Goal: Information Seeking & Learning: Learn about a topic

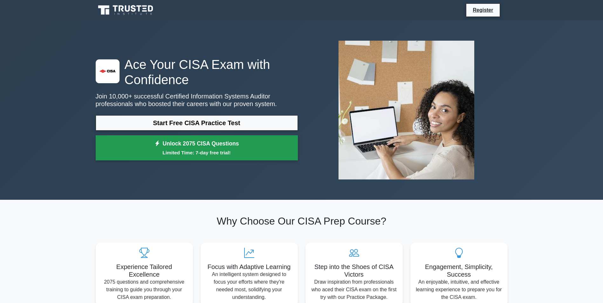
click at [207, 148] on link "Unlock 2075 CISA Questions Limited Time: 7-day free trial!" at bounding box center [197, 147] width 202 height 25
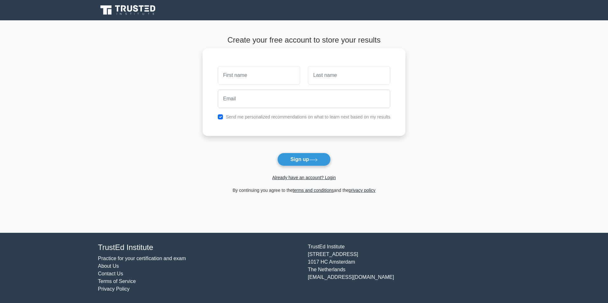
click at [265, 77] on input "text" at bounding box center [259, 75] width 82 height 18
type input "Ben"
type input "Ten"
click at [257, 100] on input "email" at bounding box center [304, 99] width 173 height 18
type input "brainia_x@yahoo.com"
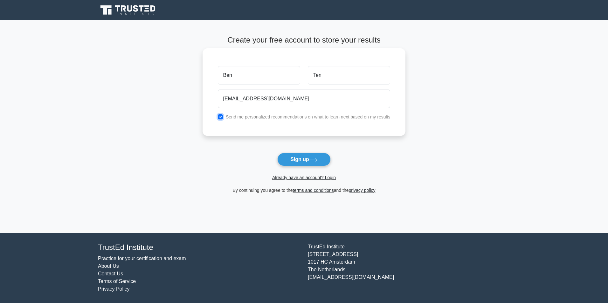
click at [221, 118] on input "checkbox" at bounding box center [220, 116] width 5 height 5
checkbox input "false"
click at [309, 159] on button "Sign up" at bounding box center [303, 159] width 53 height 13
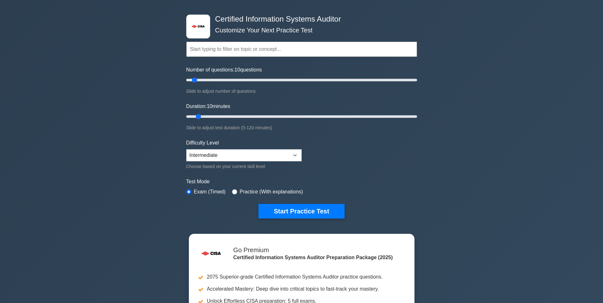
scroll to position [64, 0]
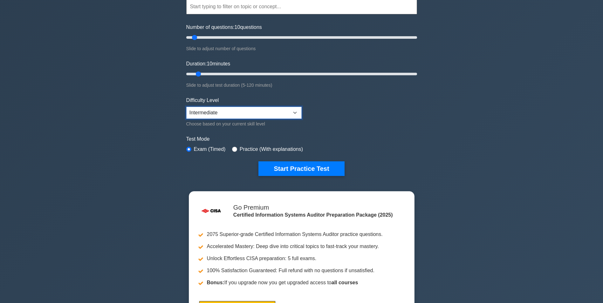
click at [229, 114] on select "Beginner Intermediate Expert" at bounding box center [243, 113] width 115 height 12
select select "expert"
click at [186, 107] on select "Beginner Intermediate Expert" at bounding box center [243, 113] width 115 height 12
click at [126, 138] on div ".st0{fill:#E31818;} Certified Information Systems Auditor Customize Your Next P…" at bounding box center [301, 145] width 603 height 376
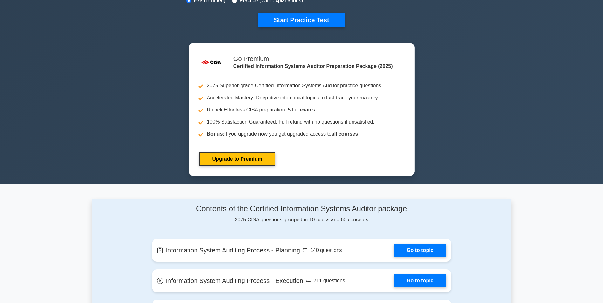
scroll to position [191, 0]
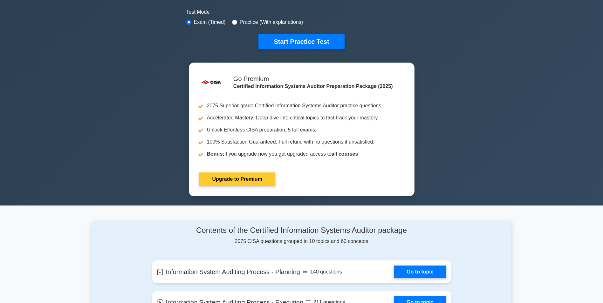
click at [238, 176] on link "Upgrade to Premium" at bounding box center [237, 179] width 76 height 13
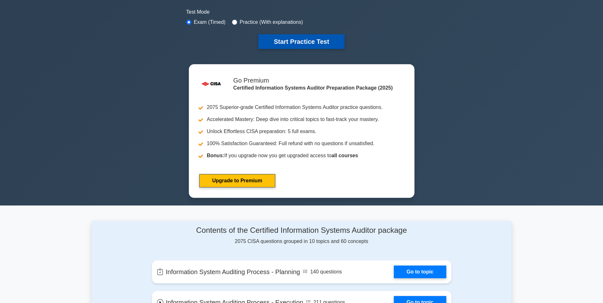
click at [299, 43] on button "Start Practice Test" at bounding box center [301, 41] width 86 height 15
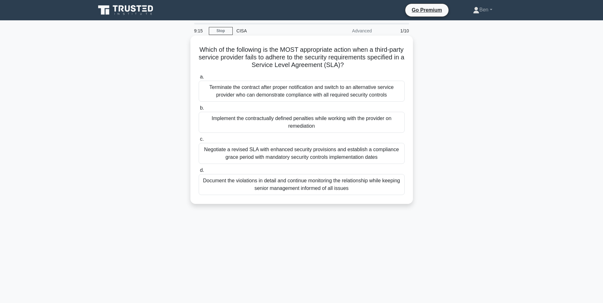
click at [318, 122] on div "Implement the contractually defined penalties while working with the provider o…" at bounding box center [302, 122] width 206 height 21
click at [199, 110] on input "b. Implement the contractually defined penalties while working with the provide…" at bounding box center [199, 108] width 0 height 4
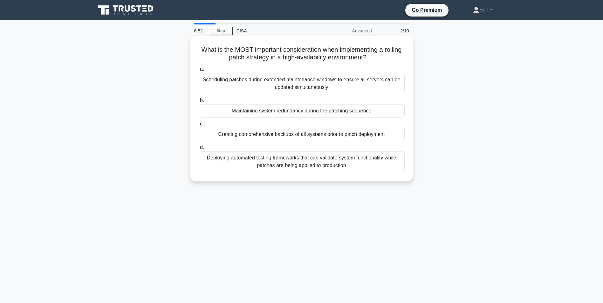
click at [320, 113] on div "Maintaining system redundancy during the patching sequence" at bounding box center [302, 110] width 206 height 13
click at [199, 103] on input "b. Maintaining system redundancy during the patching sequence" at bounding box center [199, 101] width 0 height 4
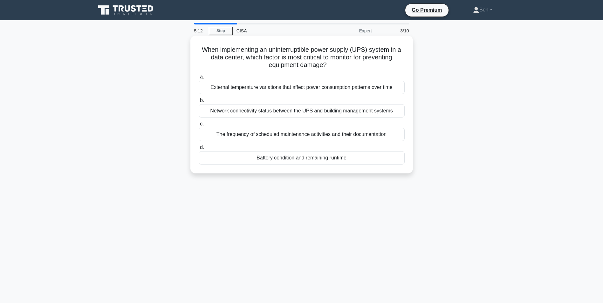
click at [278, 135] on div "The frequency of scheduled maintenance activities and their documentation" at bounding box center [302, 134] width 206 height 13
click at [199, 126] on input "c. The frequency of scheduled maintenance activities and their documentation" at bounding box center [199, 124] width 0 height 4
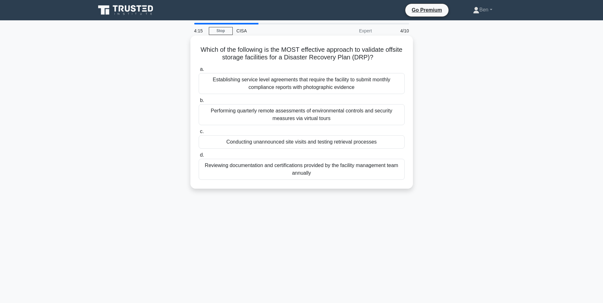
click at [345, 142] on div "Conducting unannounced site visits and testing retrieval processes" at bounding box center [302, 141] width 206 height 13
click at [199, 134] on input "c. Conducting unannounced site visits and testing retrieval processes" at bounding box center [199, 132] width 0 height 4
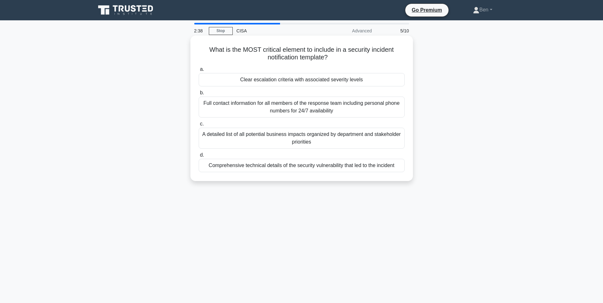
click at [319, 166] on div "Comprehensive technical details of the security vulnerability that led to the i…" at bounding box center [302, 165] width 206 height 13
click at [199, 157] on input "d. Comprehensive technical details of the security vulnerability that led to th…" at bounding box center [199, 155] width 0 height 4
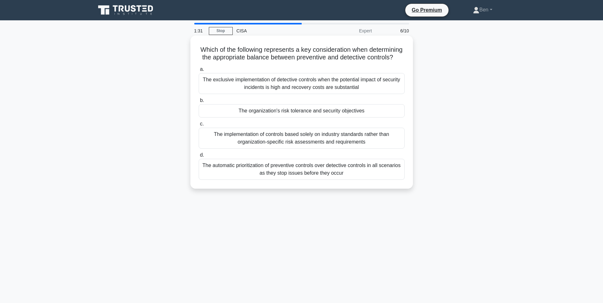
click at [305, 118] on div "The organization's risk tolerance and security objectives" at bounding box center [302, 110] width 206 height 13
click at [199, 103] on input "b. The organization's risk tolerance and security objectives" at bounding box center [199, 101] width 0 height 4
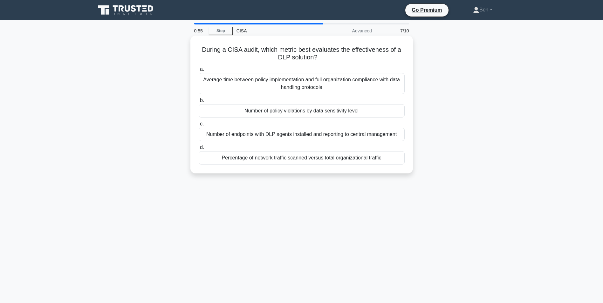
click at [253, 138] on div "Number of endpoints with DLP agents installed and reporting to central manageme…" at bounding box center [302, 134] width 206 height 13
click at [199, 126] on input "c. Number of endpoints with DLP agents installed and reporting to central manag…" at bounding box center [199, 124] width 0 height 4
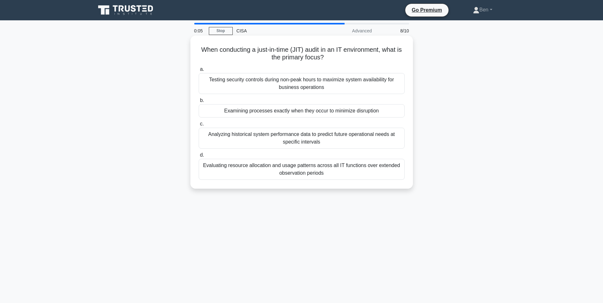
click at [275, 136] on div "Analyzing historical system performance data to predict future operational need…" at bounding box center [302, 138] width 206 height 21
click at [199, 126] on input "c. Analyzing historical system performance data to predict future operational n…" at bounding box center [199, 124] width 0 height 4
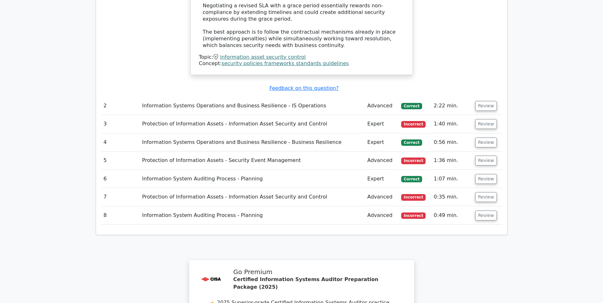
scroll to position [795, 0]
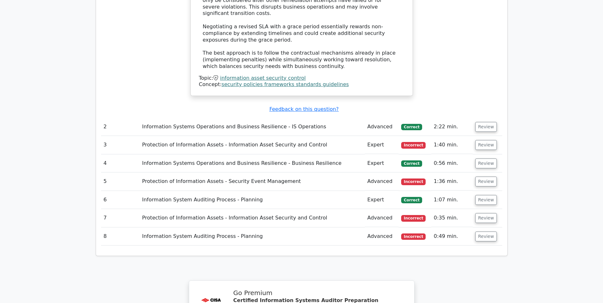
click at [238, 118] on td "Information Systems Operations and Business Resilience - IS Operations" at bounding box center [252, 127] width 225 height 18
click at [489, 122] on button "Review" at bounding box center [486, 127] width 22 height 10
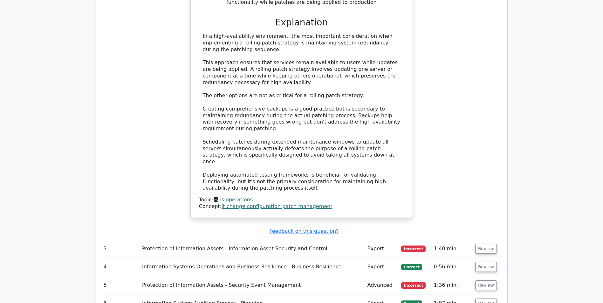
scroll to position [1049, 0]
click at [478, 244] on button "Review" at bounding box center [486, 249] width 22 height 10
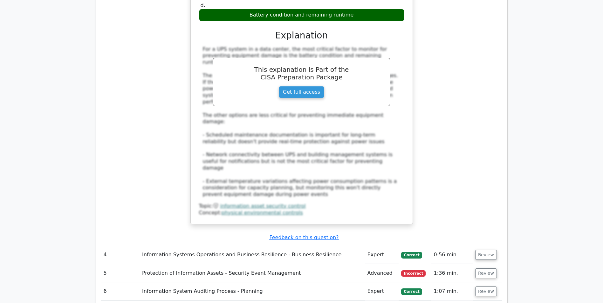
scroll to position [1431, 0]
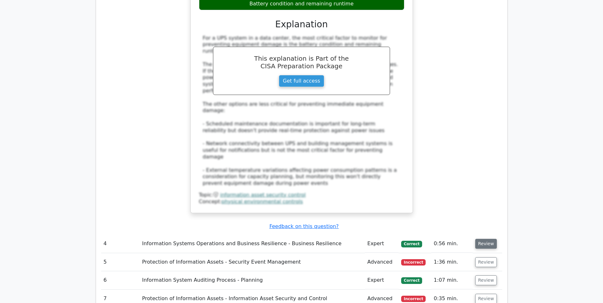
click at [489, 239] on button "Review" at bounding box center [486, 244] width 22 height 10
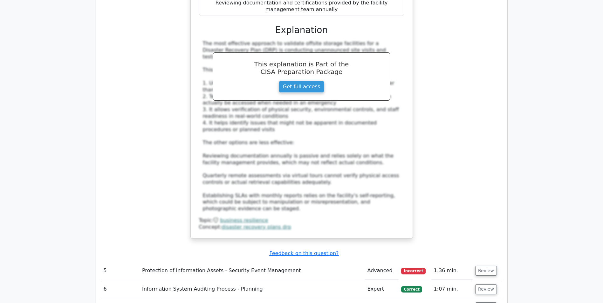
scroll to position [1812, 0]
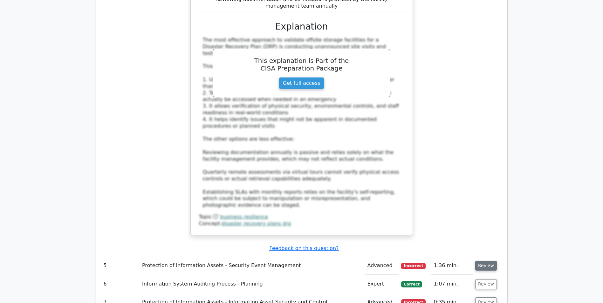
click at [488, 261] on button "Review" at bounding box center [486, 266] width 22 height 10
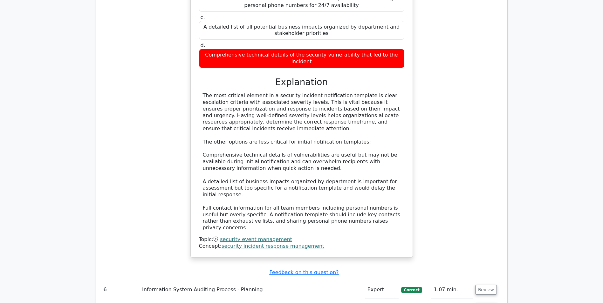
scroll to position [2162, 0]
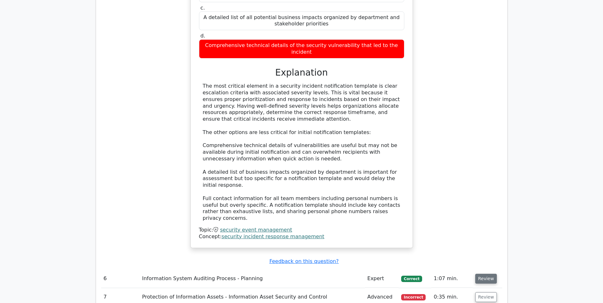
drag, startPoint x: 484, startPoint y: 182, endPoint x: 483, endPoint y: 167, distance: 15.0
click at [483, 274] on button "Review" at bounding box center [486, 279] width 22 height 10
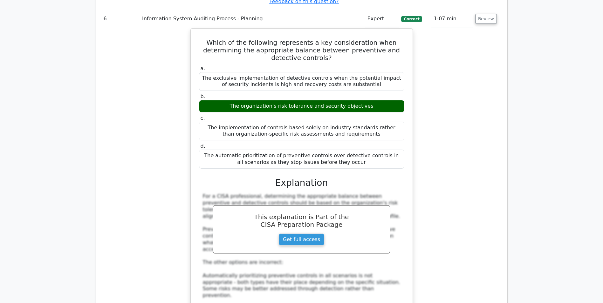
scroll to position [2480, 0]
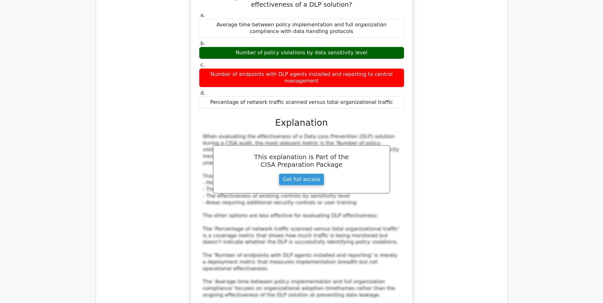
scroll to position [2893, 0]
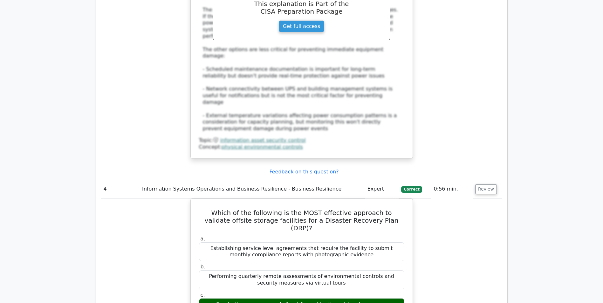
scroll to position [1526, 0]
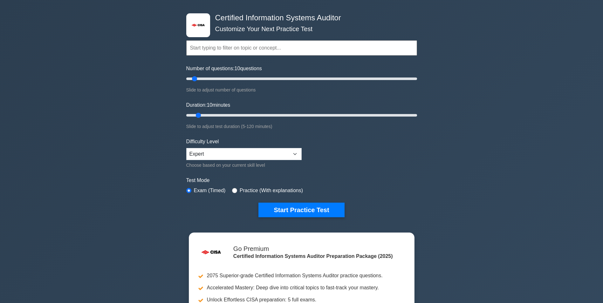
scroll to position [32, 0]
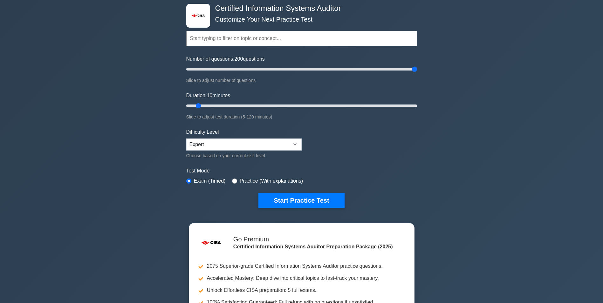
drag, startPoint x: 195, startPoint y: 70, endPoint x: 434, endPoint y: 70, distance: 239.1
type input "200"
click at [417, 70] on input "Number of questions: 200 questions" at bounding box center [301, 69] width 231 height 8
drag, startPoint x: 198, startPoint y: 105, endPoint x: 450, endPoint y: 108, distance: 251.8
type input "120"
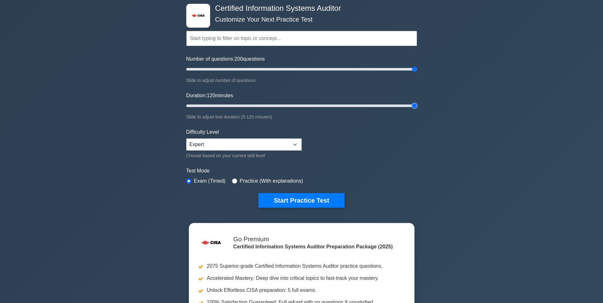
click at [417, 108] on input "Duration: 120 minutes" at bounding box center [301, 106] width 231 height 8
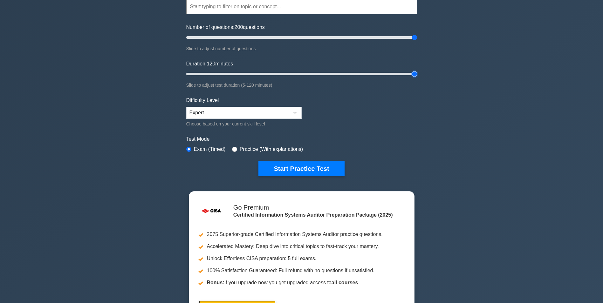
scroll to position [0, 0]
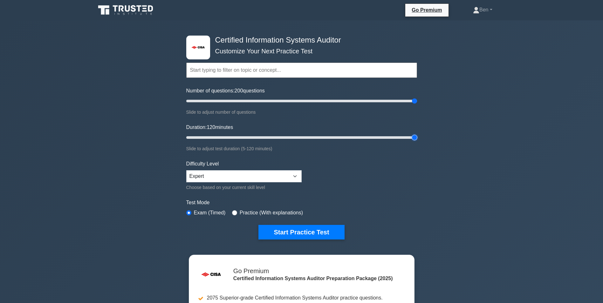
drag, startPoint x: 413, startPoint y: 137, endPoint x: 425, endPoint y: 136, distance: 11.5
click at [417, 136] on input "Duration: 120 minutes" at bounding box center [301, 138] width 231 height 8
drag, startPoint x: 414, startPoint y: 98, endPoint x: 419, endPoint y: 100, distance: 4.9
click at [417, 100] on input "Number of questions: 200 questions" at bounding box center [301, 101] width 231 height 8
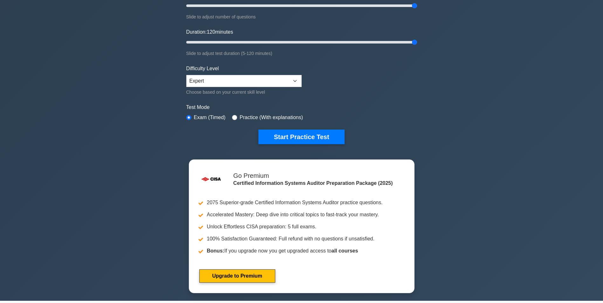
scroll to position [32, 0]
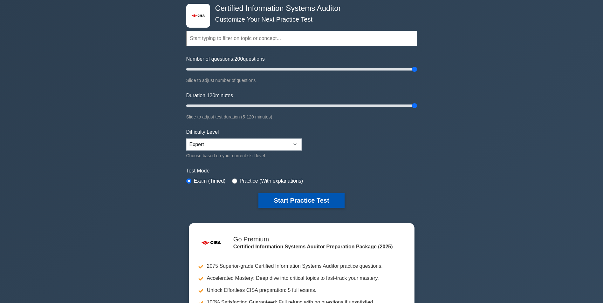
click at [298, 197] on button "Start Practice Test" at bounding box center [301, 200] width 86 height 15
drag, startPoint x: 415, startPoint y: 67, endPoint x: 445, endPoint y: 69, distance: 29.9
click at [417, 69] on input "Number of questions: 200 questions" at bounding box center [301, 69] width 231 height 8
drag, startPoint x: 415, startPoint y: 105, endPoint x: 453, endPoint y: 102, distance: 37.6
click at [417, 102] on input "Duration: 120 minutes" at bounding box center [301, 106] width 231 height 8
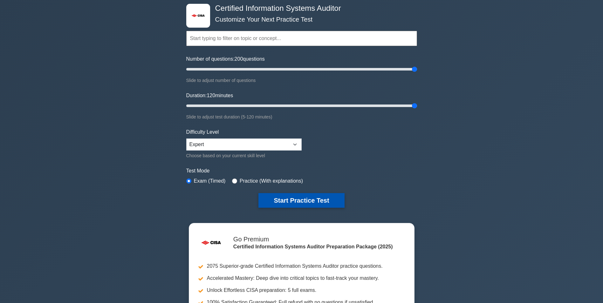
click at [303, 198] on button "Start Practice Test" at bounding box center [301, 200] width 86 height 15
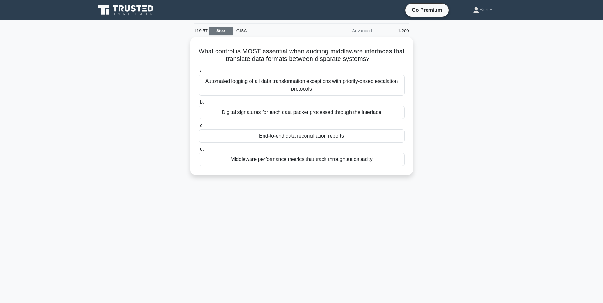
click at [222, 29] on link "Stop" at bounding box center [221, 31] width 24 height 8
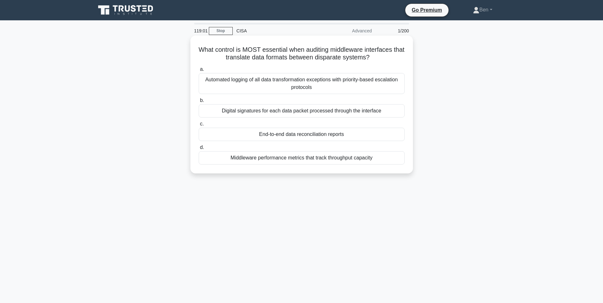
click at [330, 112] on div "Digital signatures for each data packet processed through the interface" at bounding box center [302, 110] width 206 height 13
click at [199, 103] on input "b. Digital signatures for each data packet processed through the interface" at bounding box center [199, 101] width 0 height 4
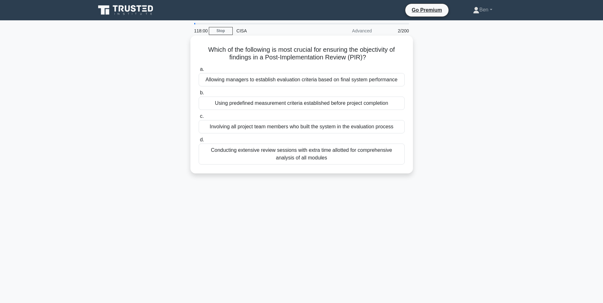
click at [272, 103] on div "Using predefined measurement criteria established before project completion" at bounding box center [302, 103] width 206 height 13
click at [199, 95] on input "b. Using predefined measurement criteria established before project completion" at bounding box center [199, 93] width 0 height 4
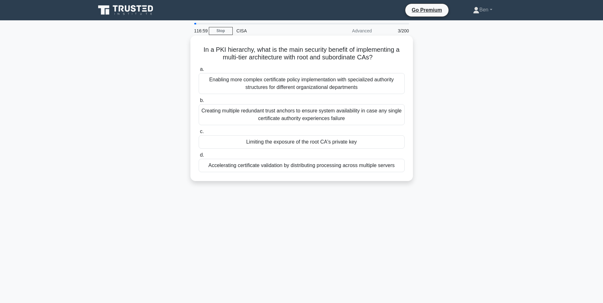
click at [264, 111] on div "Creating multiple redundant trust anchors to ensure system availability in case…" at bounding box center [302, 114] width 206 height 21
click at [199, 103] on input "b. Creating multiple redundant trust anchors to ensure system availability in c…" at bounding box center [199, 101] width 0 height 4
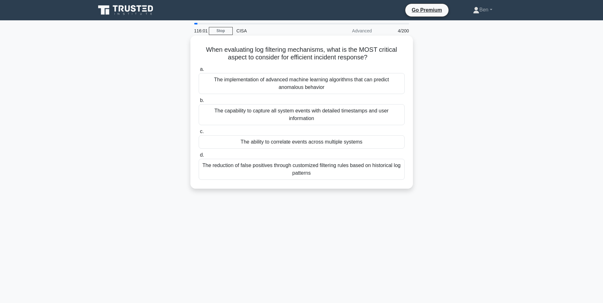
click at [291, 141] on div "The ability to correlate events across multiple systems" at bounding box center [302, 141] width 206 height 13
click at [199, 134] on input "c. The ability to correlate events across multiple systems" at bounding box center [199, 132] width 0 height 4
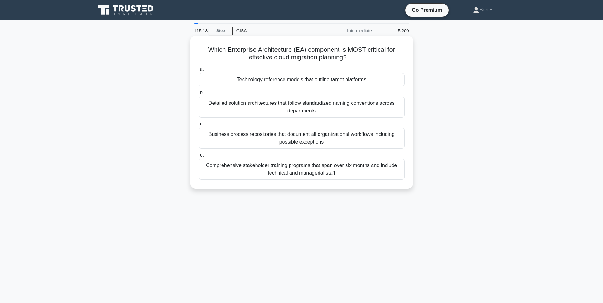
click at [265, 139] on div "Business process repositories that document all organizational workflows includ…" at bounding box center [302, 138] width 206 height 21
click at [199, 126] on input "c. Business process repositories that document all organizational workflows inc…" at bounding box center [199, 124] width 0 height 4
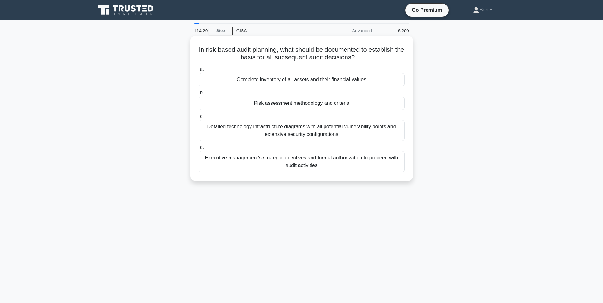
click at [273, 103] on div "Risk assessment methodology and criteria" at bounding box center [302, 103] width 206 height 13
click at [199, 95] on input "b. Risk assessment methodology and criteria" at bounding box center [199, 93] width 0 height 4
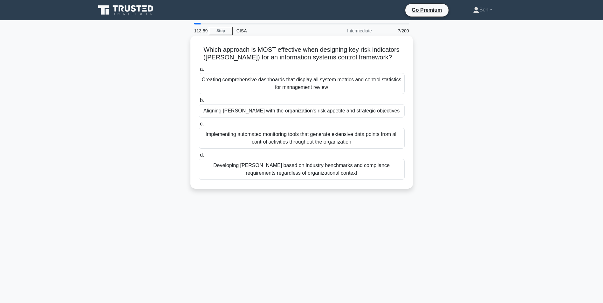
click at [266, 110] on div "Aligning [PERSON_NAME] with the organization's risk appetite and strategic obje…" at bounding box center [302, 110] width 206 height 13
click at [199, 103] on input "b. Aligning [PERSON_NAME] with the organization's risk appetite and strategic o…" at bounding box center [199, 101] width 0 height 4
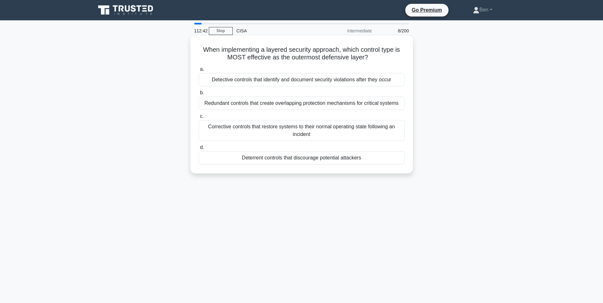
click at [305, 104] on div "Redundant controls that create overlapping protection mechanisms for critical s…" at bounding box center [302, 103] width 206 height 13
click at [199, 95] on input "b. Redundant controls that create overlapping protection mechanisms for critica…" at bounding box center [199, 93] width 0 height 4
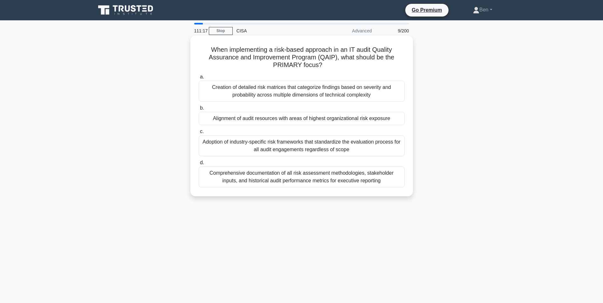
click at [312, 182] on div "Comprehensive documentation of all risk assessment methodologies, stakeholder i…" at bounding box center [302, 177] width 206 height 21
click at [199, 165] on input "d. Comprehensive documentation of all risk assessment methodologies, stakeholde…" at bounding box center [199, 163] width 0 height 4
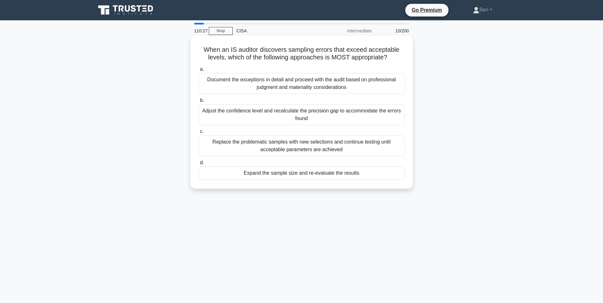
click at [305, 175] on div "Expand the sample size and re-evaluate the results" at bounding box center [302, 173] width 206 height 13
click at [199, 165] on input "d. Expand the sample size and re-evaluate the results" at bounding box center [199, 163] width 0 height 4
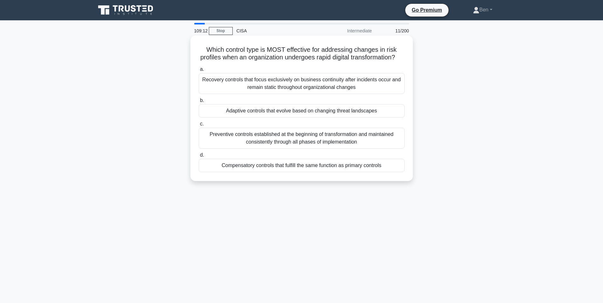
click at [260, 171] on div "Compensatory controls that fulfill the same function as primary controls" at bounding box center [302, 165] width 206 height 13
click at [199, 157] on input "d. Compensatory controls that fulfill the same function as primary controls" at bounding box center [199, 155] width 0 height 4
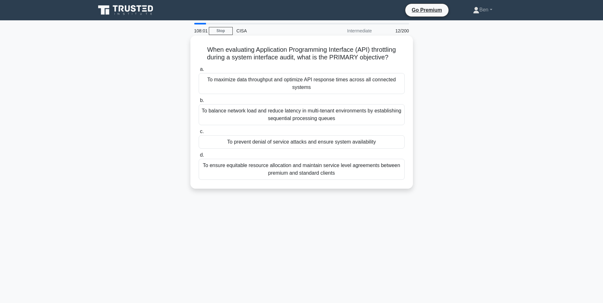
click at [326, 143] on div "To prevent denial of service attacks and ensure system availability" at bounding box center [302, 141] width 206 height 13
click at [199, 134] on input "c. To prevent denial of service attacks and ensure system availability" at bounding box center [199, 132] width 0 height 4
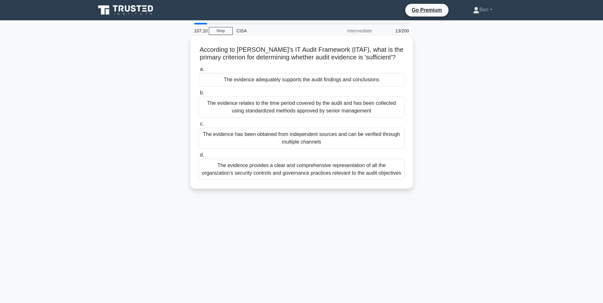
click at [305, 105] on div "The evidence relates to the time period covered by the audit and has been colle…" at bounding box center [302, 107] width 206 height 21
click at [199, 95] on input "b. The evidence relates to the time period covered by the audit and has been co…" at bounding box center [199, 93] width 0 height 4
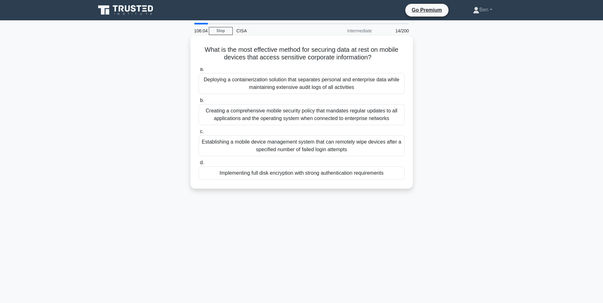
click at [305, 87] on div "Deploying a containerization solution that separates personal and enterprise da…" at bounding box center [302, 83] width 206 height 21
click at [199, 72] on input "a. Deploying a containerization solution that separates personal and enterprise…" at bounding box center [199, 69] width 0 height 4
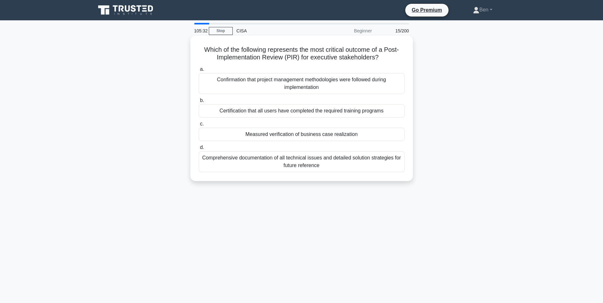
click at [308, 134] on div "Measured verification of business case realization" at bounding box center [302, 134] width 206 height 13
click at [199, 126] on input "c. Measured verification of business case realization" at bounding box center [199, 124] width 0 height 4
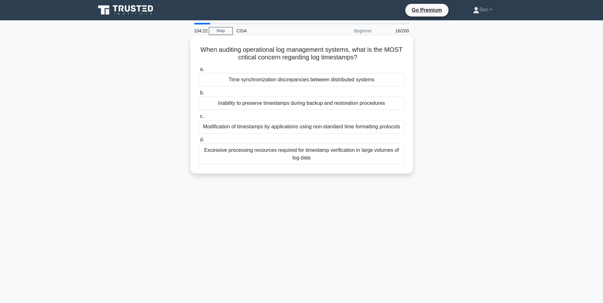
click at [312, 82] on div "Time synchronization discrepancies between distributed systems" at bounding box center [302, 79] width 206 height 13
click at [199, 72] on input "a. Time synchronization discrepancies between distributed systems" at bounding box center [199, 69] width 0 height 4
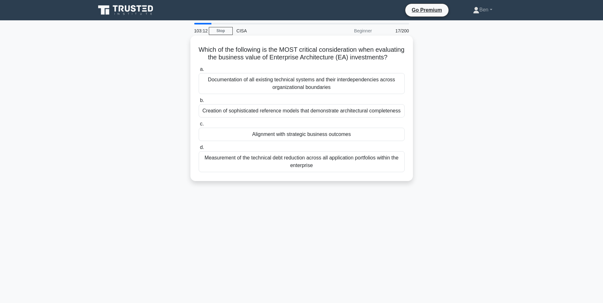
click at [333, 90] on div "Documentation of all existing technical systems and their interdependencies acr…" at bounding box center [302, 83] width 206 height 21
click at [199, 72] on input "a. Documentation of all existing technical systems and their interdependencies …" at bounding box center [199, 69] width 0 height 4
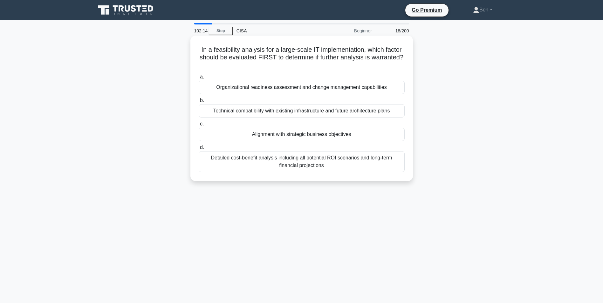
click at [273, 138] on div "Alignment with strategic business objectives" at bounding box center [302, 134] width 206 height 13
click at [199, 126] on input "c. Alignment with strategic business objectives" at bounding box center [199, 124] width 0 height 4
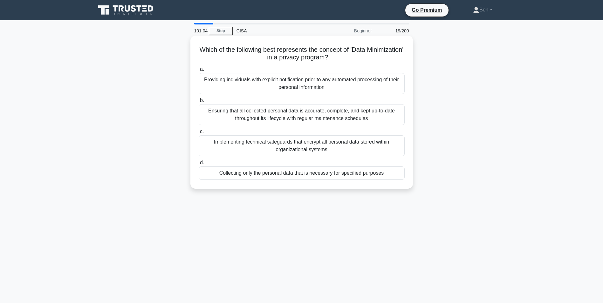
drag, startPoint x: 331, startPoint y: 172, endPoint x: 295, endPoint y: 176, distance: 36.2
click at [295, 176] on div "Collecting only the personal data that is necessary for specified purposes" at bounding box center [302, 173] width 206 height 13
click at [199, 165] on input "d. Collecting only the personal data that is necessary for specified purposes" at bounding box center [199, 163] width 0 height 4
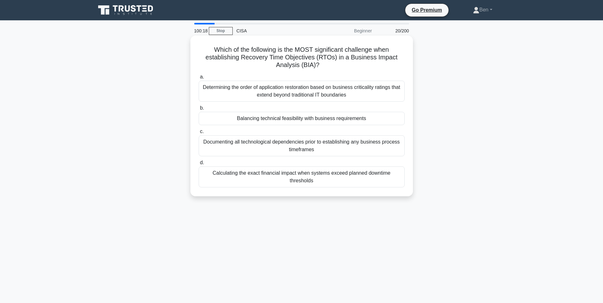
click at [281, 177] on div "Calculating the exact financial impact when systems exceed planned downtime thr…" at bounding box center [302, 177] width 206 height 21
click at [199, 165] on input "d. Calculating the exact financial impact when systems exceed planned downtime …" at bounding box center [199, 163] width 0 height 4
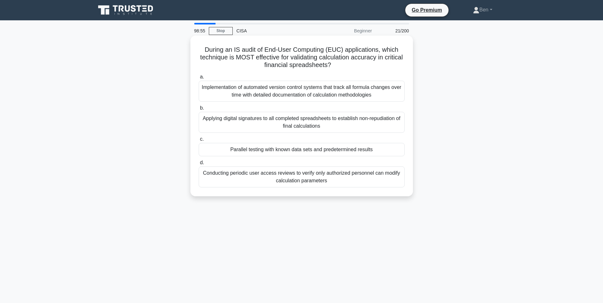
click at [288, 173] on div "Conducting periodic user access reviews to verify only authorized personnel can…" at bounding box center [302, 177] width 206 height 21
click at [199, 165] on input "d. Conducting periodic user access reviews to verify only authorized personnel …" at bounding box center [199, 163] width 0 height 4
click at [338, 90] on div "Implementing redundant power systems from different vendors and documenting the…" at bounding box center [302, 91] width 206 height 21
click at [199, 79] on input "a. Implementing redundant power systems from different vendors and documenting …" at bounding box center [199, 77] width 0 height 4
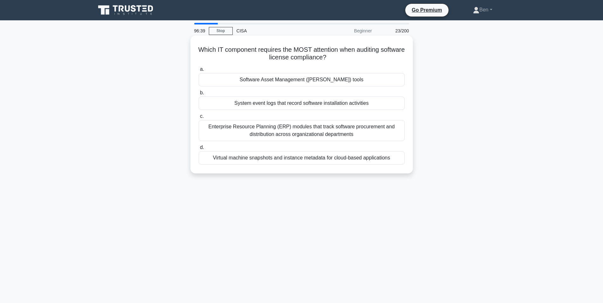
click at [341, 80] on div "Software Asset Management (SAM) tools" at bounding box center [302, 79] width 206 height 13
click at [199, 72] on input "a. Software Asset Management (SAM) tools" at bounding box center [199, 69] width 0 height 4
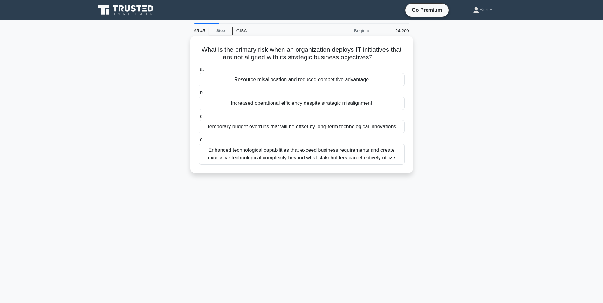
click at [327, 155] on div "Enhanced technological capabilities that exceed business requirements and creat…" at bounding box center [302, 154] width 206 height 21
click at [199, 142] on input "d. Enhanced technological capabilities that exceed business requirements and cr…" at bounding box center [199, 140] width 0 height 4
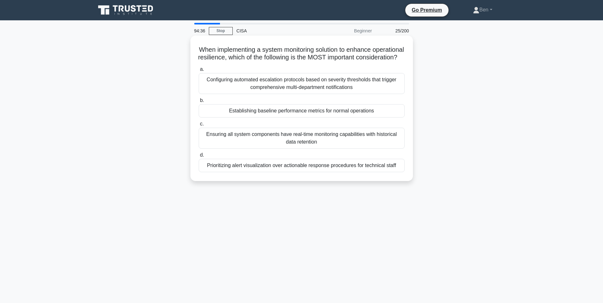
click at [244, 172] on div "Prioritizing alert visualization over actionable response procedures for techni…" at bounding box center [302, 165] width 206 height 13
click at [199, 157] on input "d. Prioritizing alert visualization over actionable response procedures for tec…" at bounding box center [199, 155] width 0 height 4
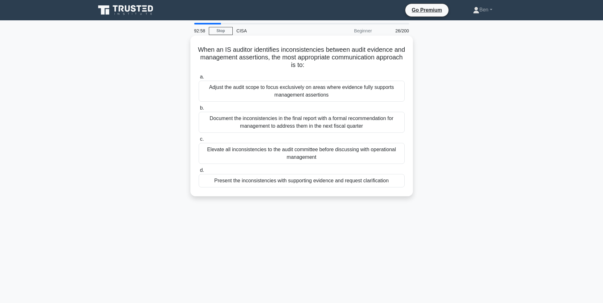
click at [341, 153] on div "Elevate all inconsistencies to the audit committee before discussing with opera…" at bounding box center [302, 153] width 206 height 21
click at [199, 141] on input "c. Elevate all inconsistencies to the audit committee before discussing with op…" at bounding box center [199, 139] width 0 height 4
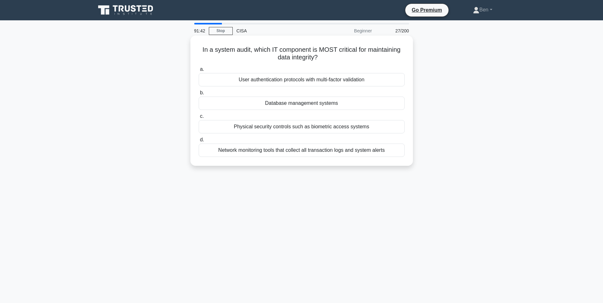
click at [316, 104] on div "Database management systems" at bounding box center [302, 103] width 206 height 13
click at [199, 95] on input "b. Database management systems" at bounding box center [199, 93] width 0 height 4
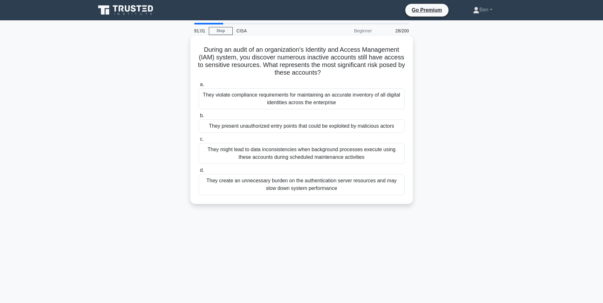
click at [248, 125] on div "They present unauthorized entry points that could be exploited by malicious act…" at bounding box center [302, 126] width 206 height 13
click at [199, 118] on input "b. They present unauthorized entry points that could be exploited by malicious …" at bounding box center [199, 116] width 0 height 4
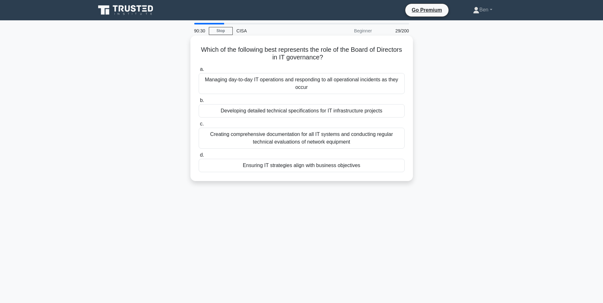
click at [268, 165] on div "Ensuring IT strategies align with business objectives" at bounding box center [302, 165] width 206 height 13
click at [199, 157] on input "d. Ensuring IT strategies align with business objectives" at bounding box center [199, 155] width 0 height 4
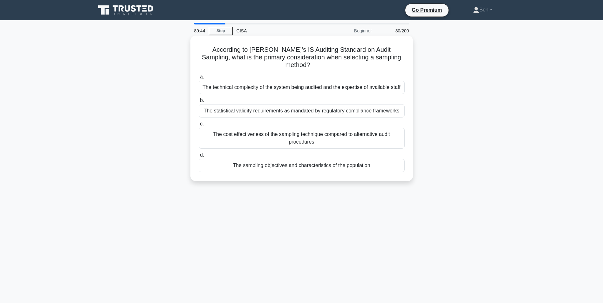
click at [338, 159] on div "The sampling objectives and characteristics of the population" at bounding box center [302, 165] width 206 height 13
click at [199, 157] on input "d. The sampling objectives and characteristics of the population" at bounding box center [199, 155] width 0 height 4
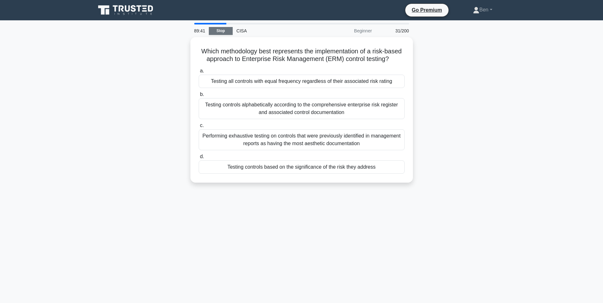
click at [228, 32] on link "Stop" at bounding box center [221, 31] width 24 height 8
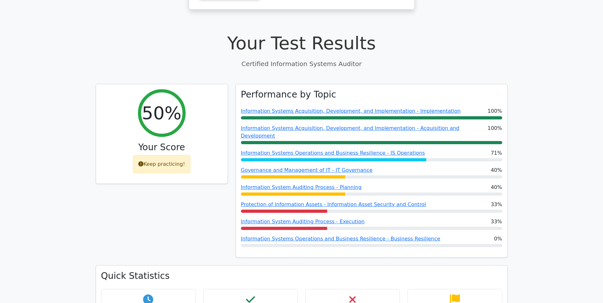
scroll to position [159, 0]
